Goal: Transaction & Acquisition: Subscribe to service/newsletter

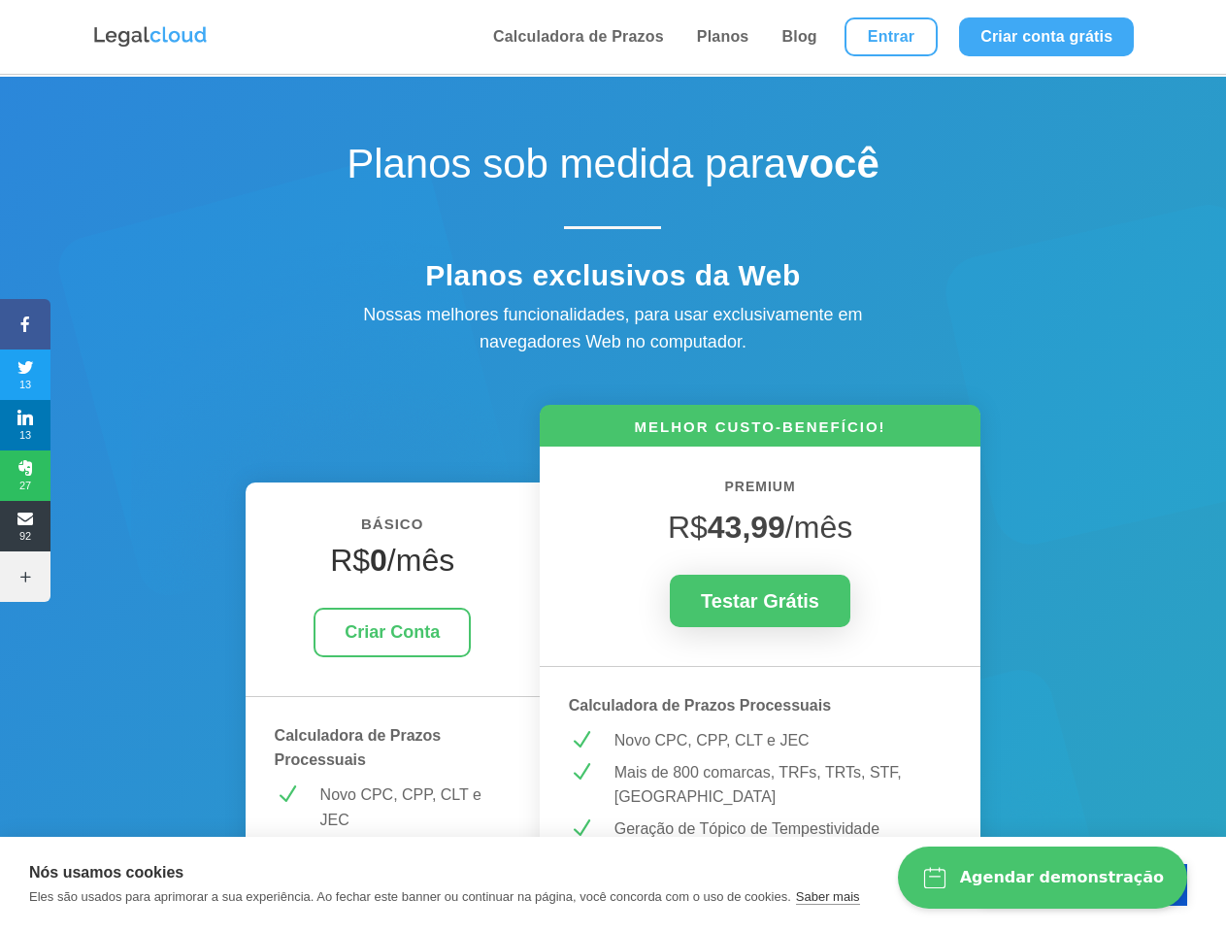
click at [25, 324] on icon at bounding box center [25, 325] width 50 height 16
click at [25, 375] on span "13" at bounding box center [25, 374] width 50 height 31
click at [25, 425] on span "13" at bounding box center [25, 425] width 50 height 31
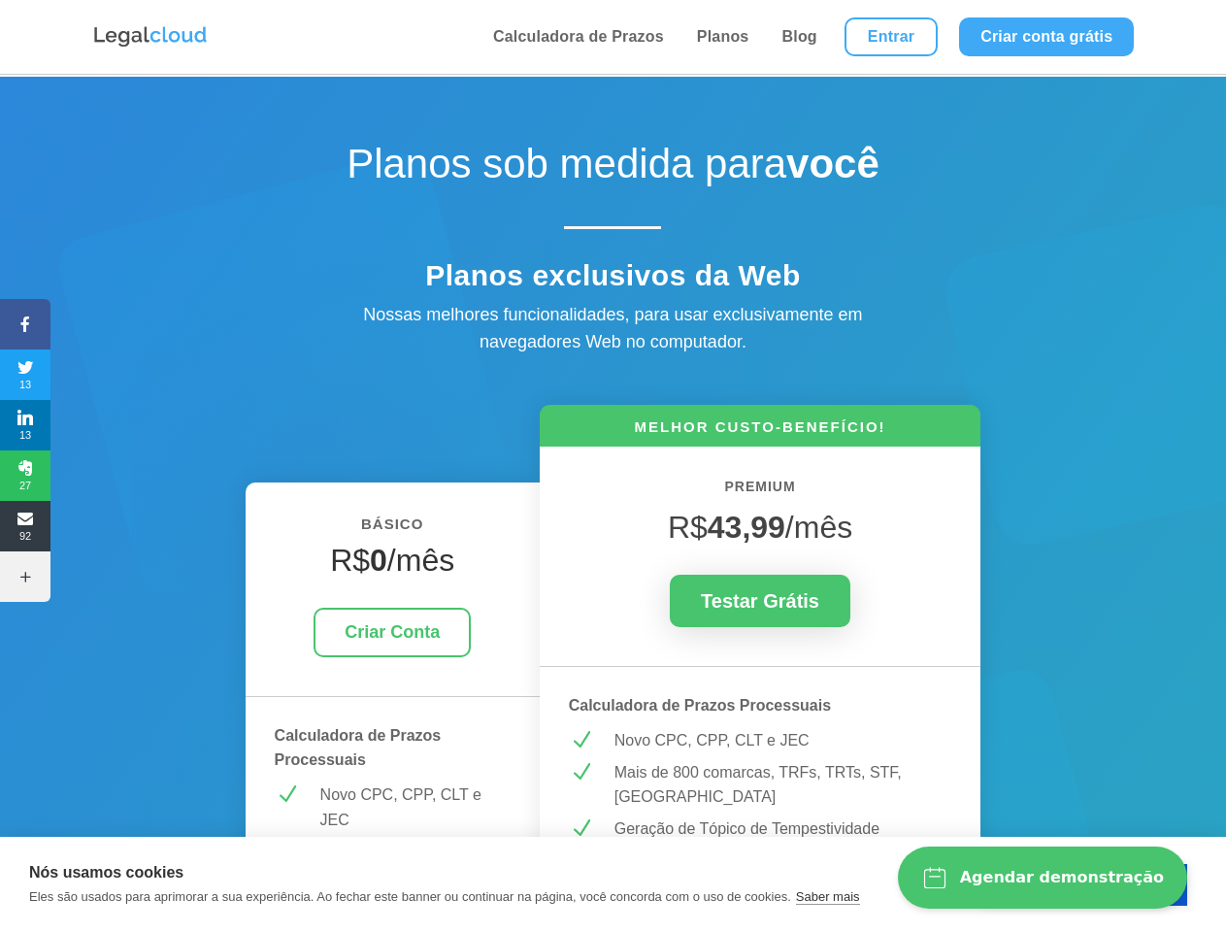
click at [25, 476] on span "27" at bounding box center [25, 475] width 50 height 31
click at [25, 526] on span "92" at bounding box center [25, 526] width 50 height 31
click at [25, 577] on icon at bounding box center [25, 577] width 50 height 16
